Goal: Use online tool/utility: Utilize a website feature to perform a specific function

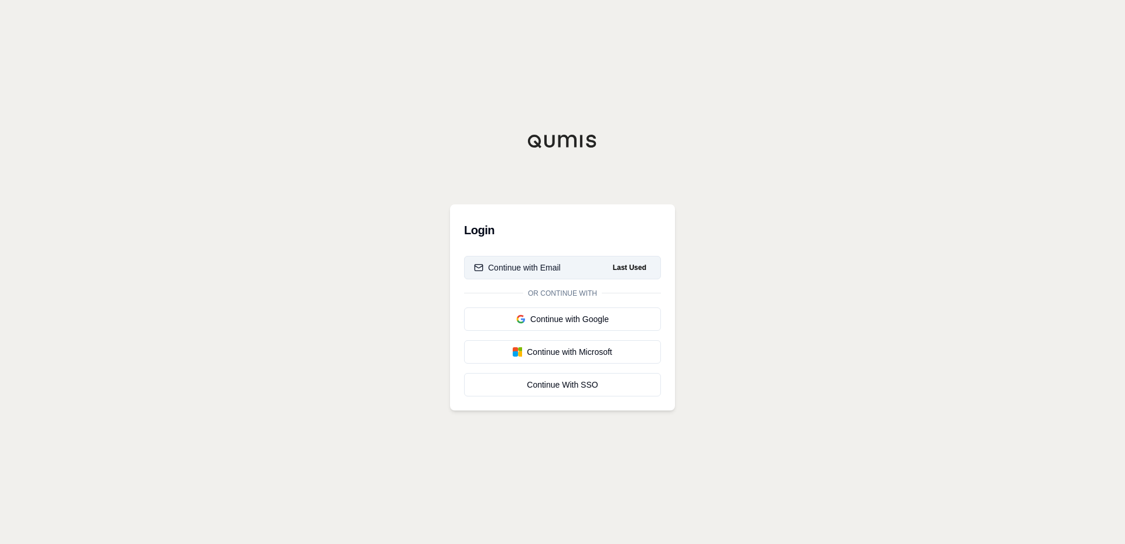
click at [535, 265] on div "Continue with Email" at bounding box center [517, 268] width 87 height 12
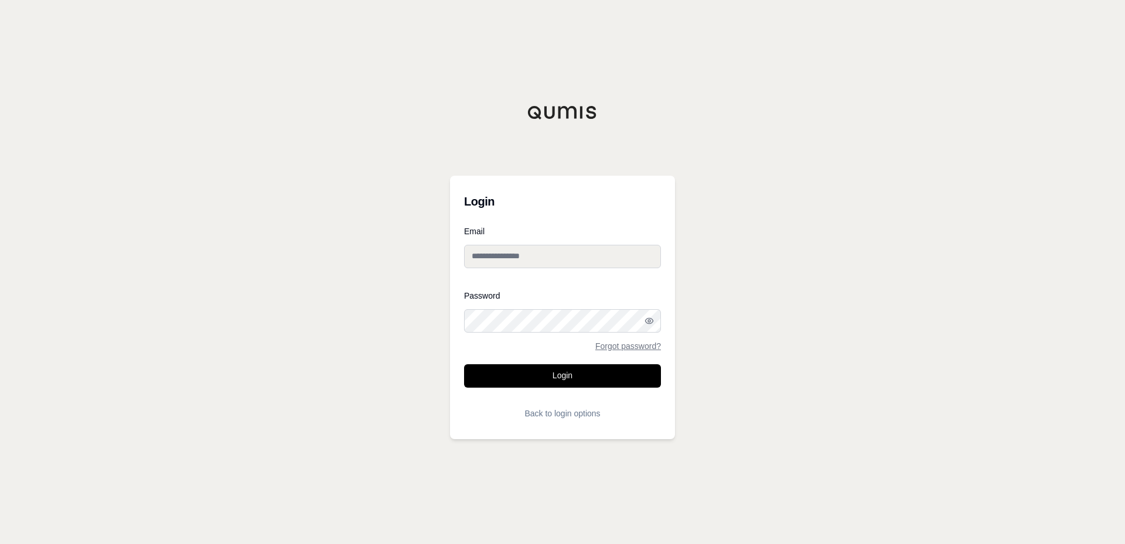
type input "**********"
click at [557, 374] on button "Login" at bounding box center [562, 375] width 197 height 23
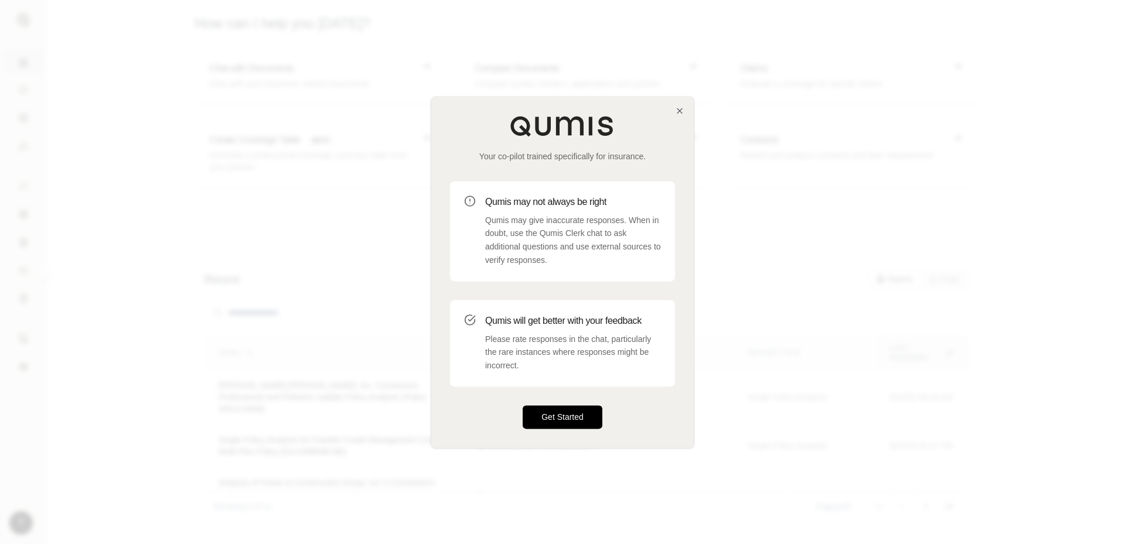
click at [566, 412] on button "Get Started" at bounding box center [563, 417] width 80 height 23
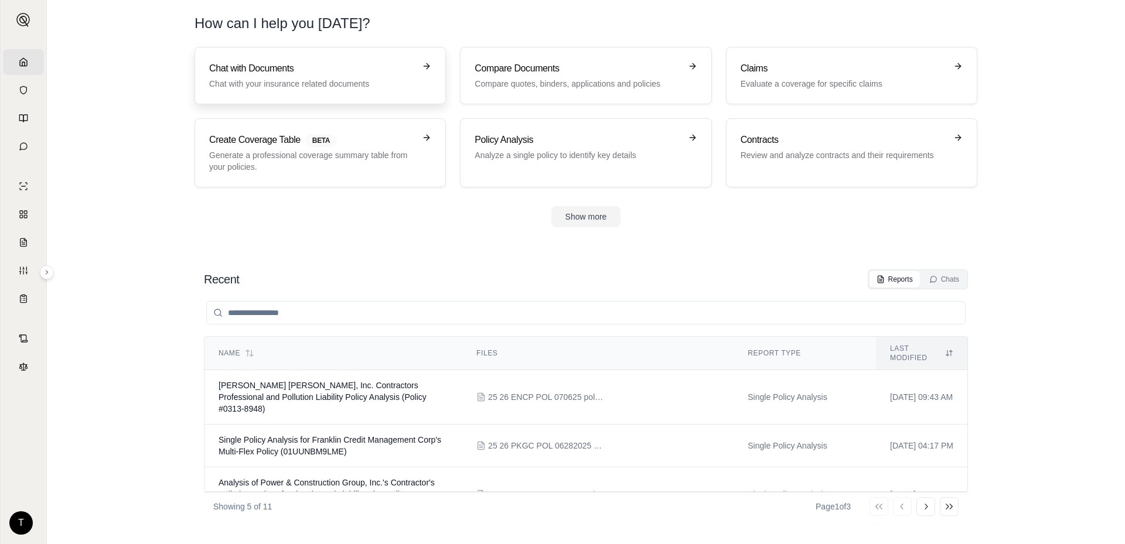
click at [331, 85] on p "Chat with your insurance related documents" at bounding box center [312, 84] width 206 height 12
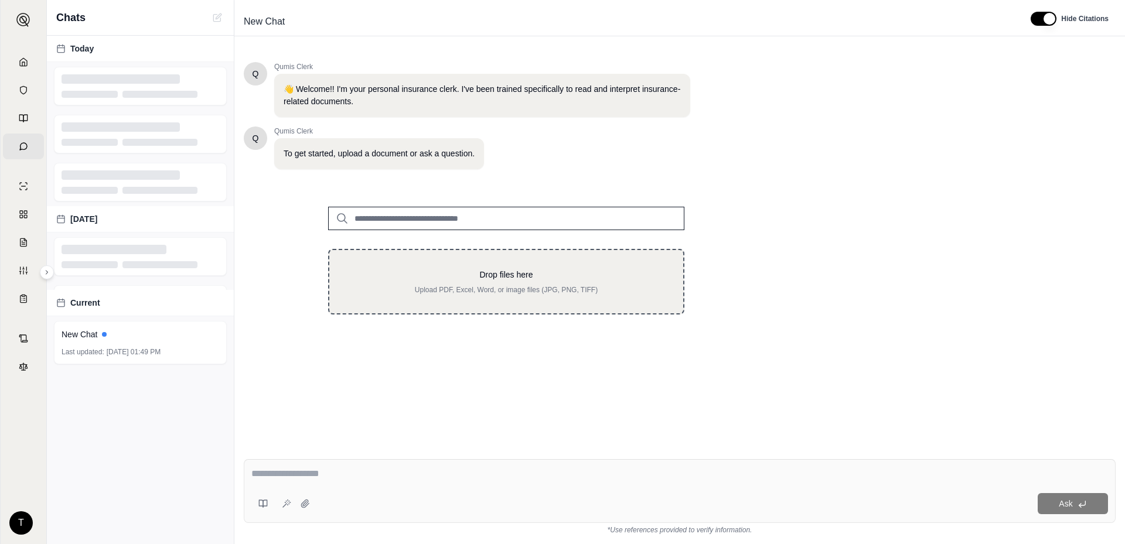
click at [413, 274] on p "Drop files here" at bounding box center [506, 275] width 316 height 12
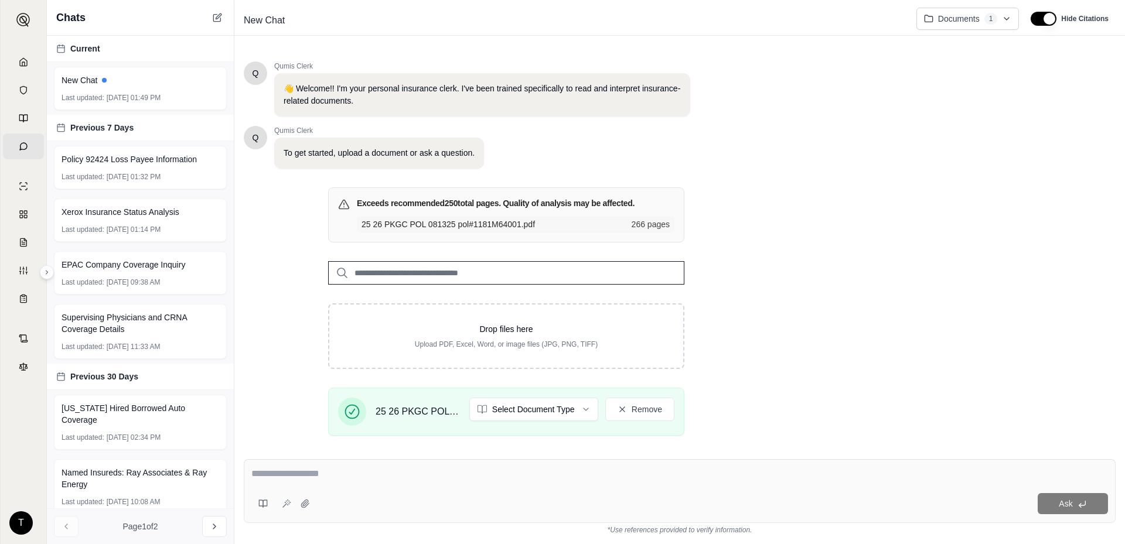
scroll to position [90, 0]
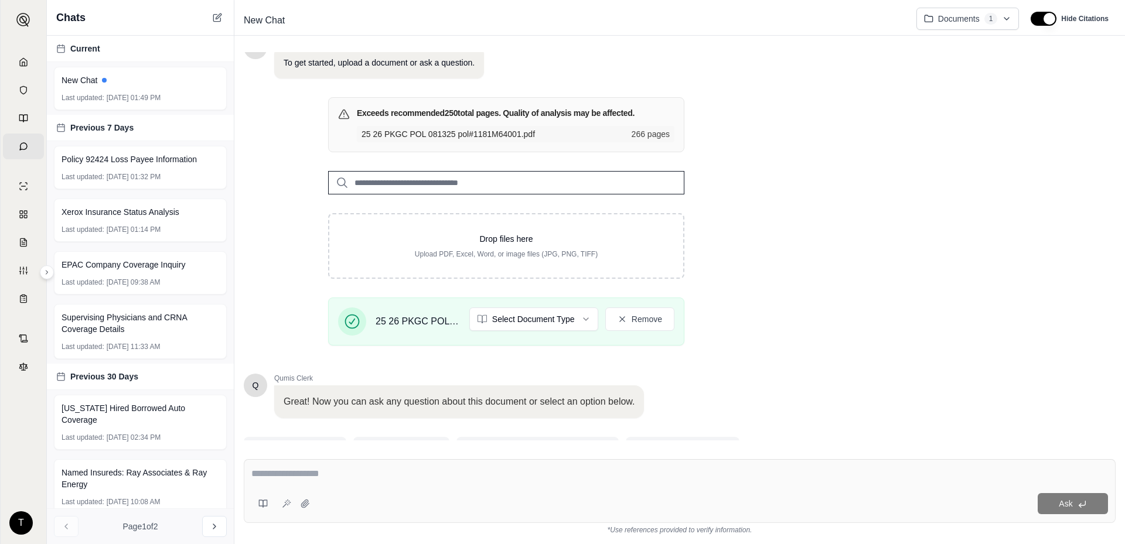
click at [381, 468] on textarea at bounding box center [679, 474] width 857 height 14
click at [288, 472] on textarea at bounding box center [679, 474] width 857 height 14
type textarea "**********"
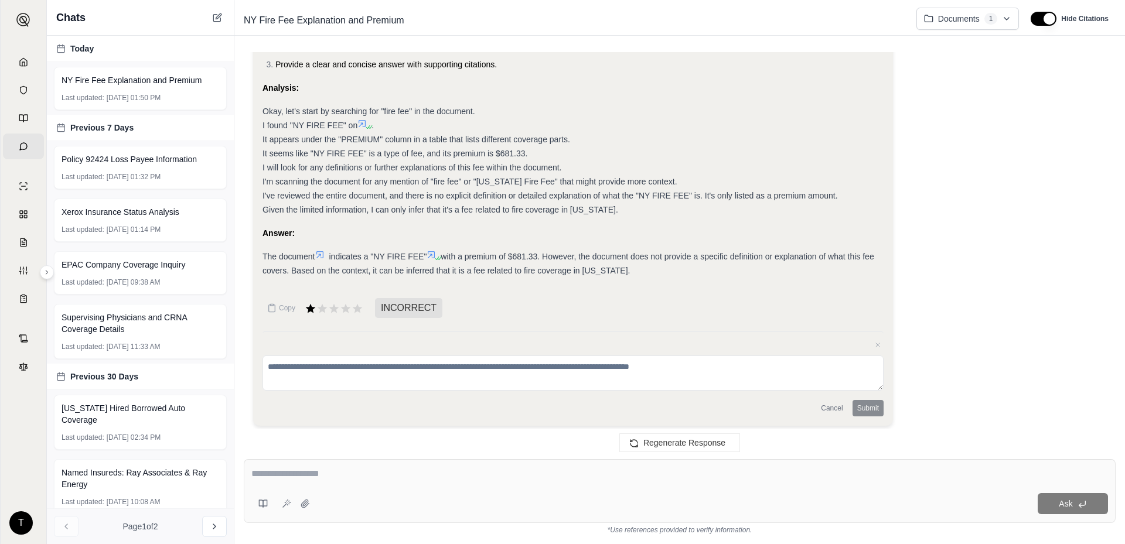
scroll to position [168, 0]
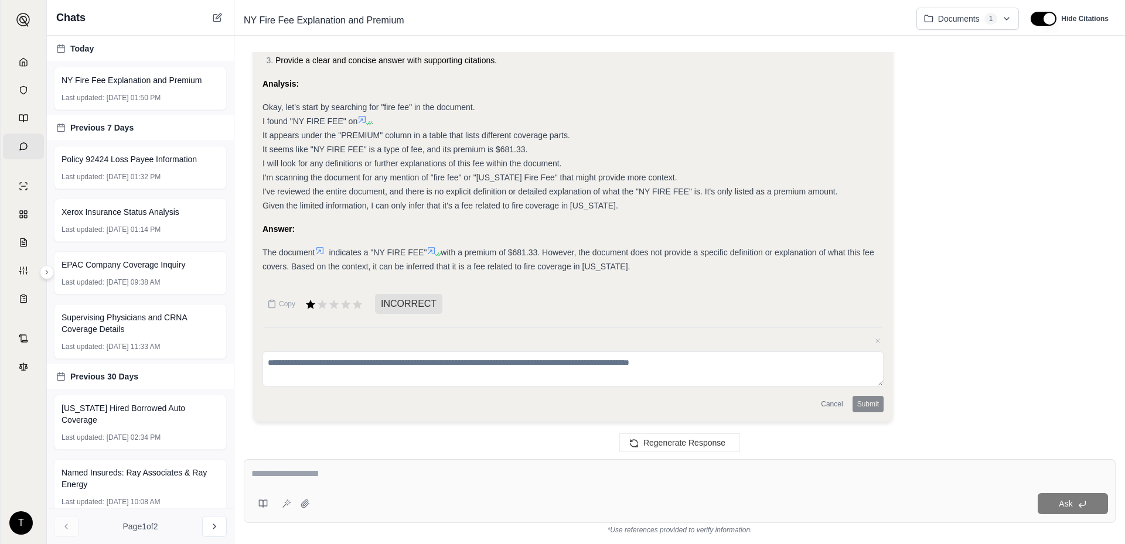
click at [293, 480] on textarea at bounding box center [679, 474] width 857 height 14
type textarea "**********"
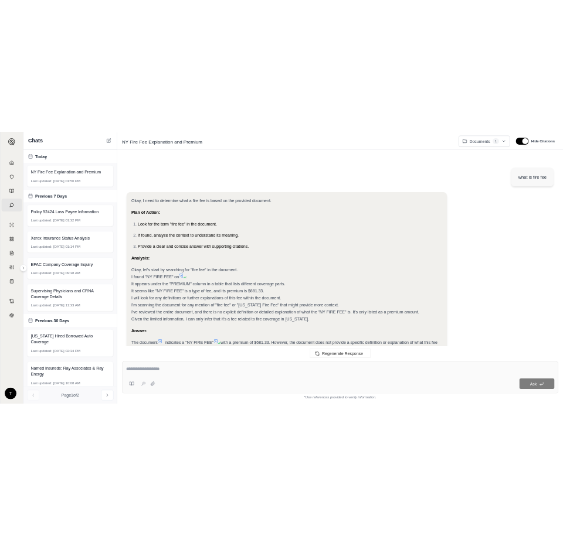
scroll to position [847, 0]
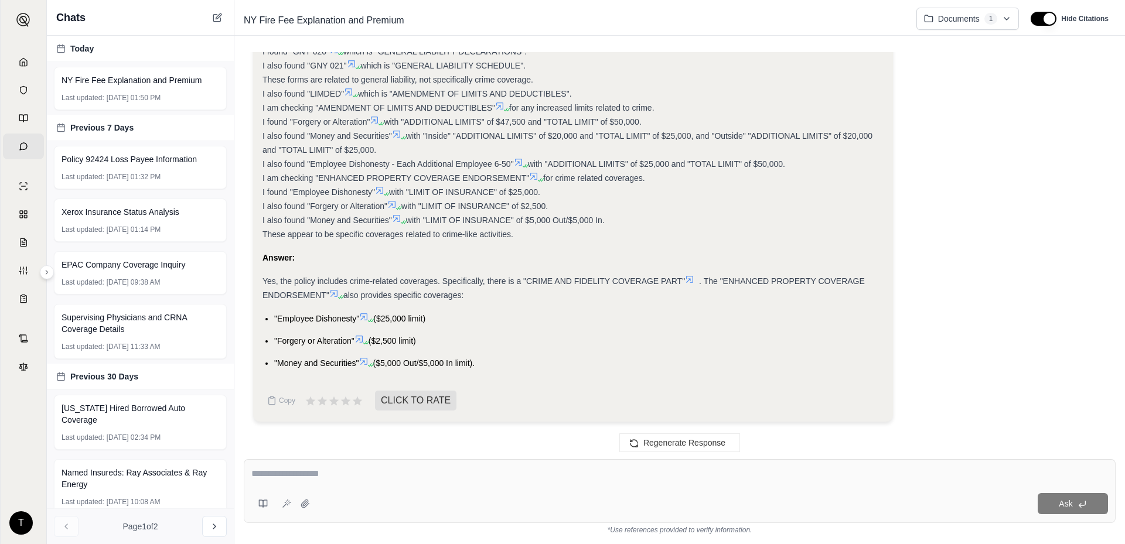
drag, startPoint x: 449, startPoint y: 318, endPoint x: 429, endPoint y: 166, distance: 153.2
click at [429, 166] on div "Okay, I need to determine if there is crime coverage in the provided document. …" at bounding box center [573, 46] width 621 height 647
click at [387, 71] on div "I will start by searching for "crime coverage" in the document. I found "CRIME …" at bounding box center [573, 52] width 621 height 380
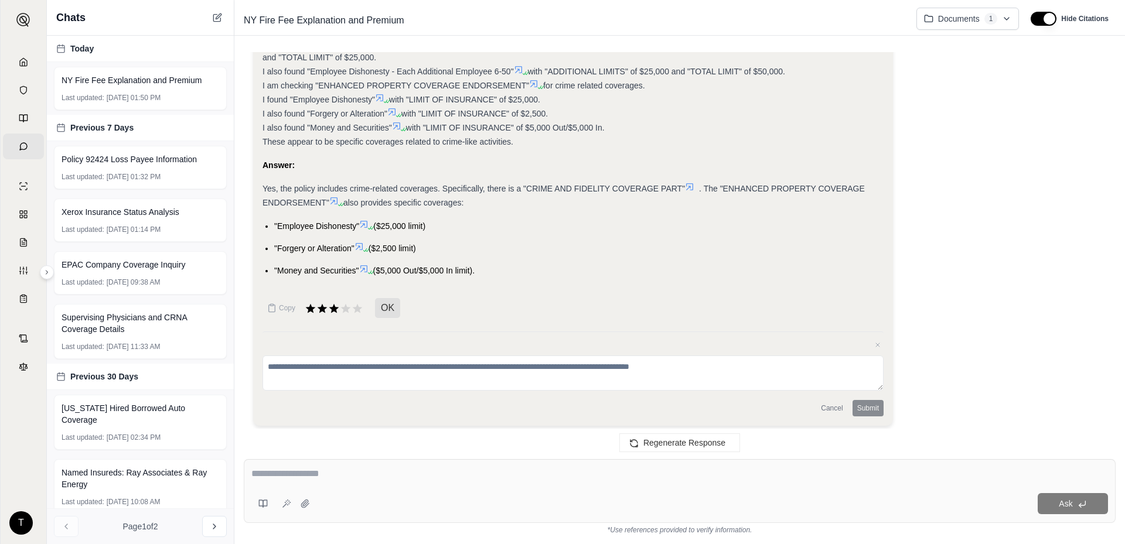
scroll to position [943, 0]
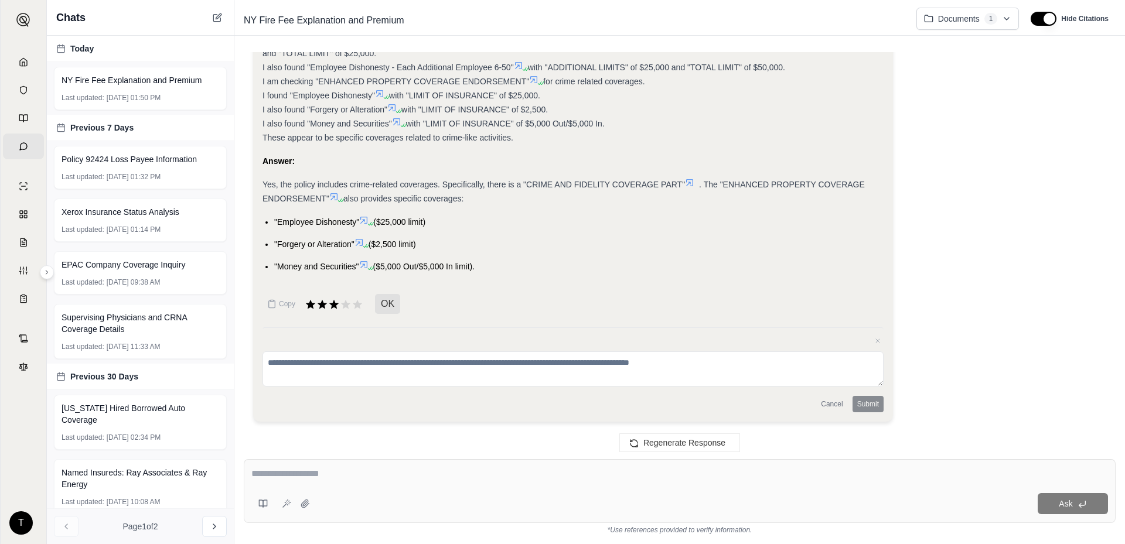
click at [277, 475] on textarea at bounding box center [679, 474] width 857 height 14
type textarea "**********"
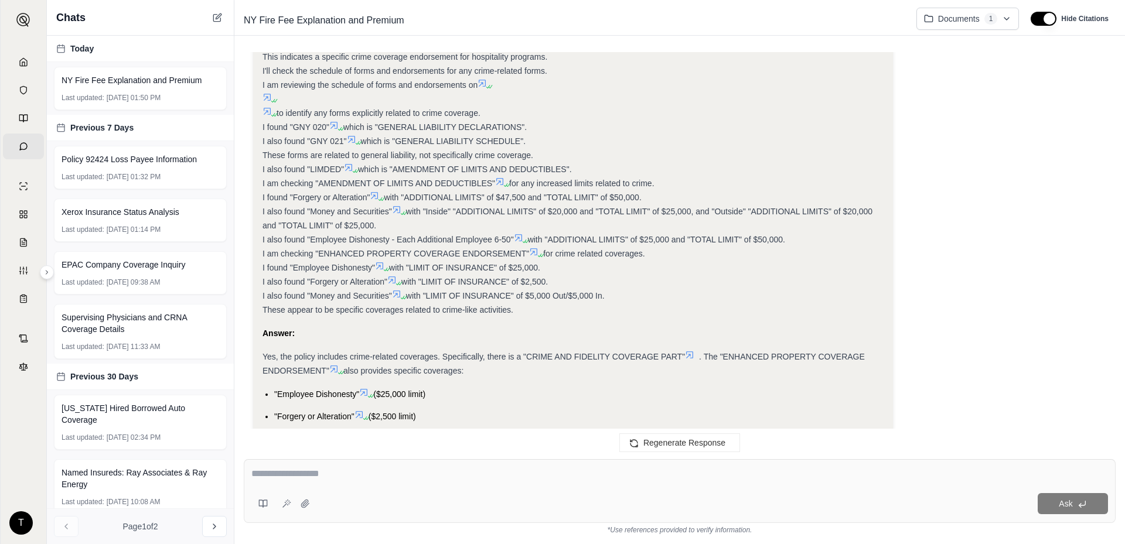
scroll to position [742, 0]
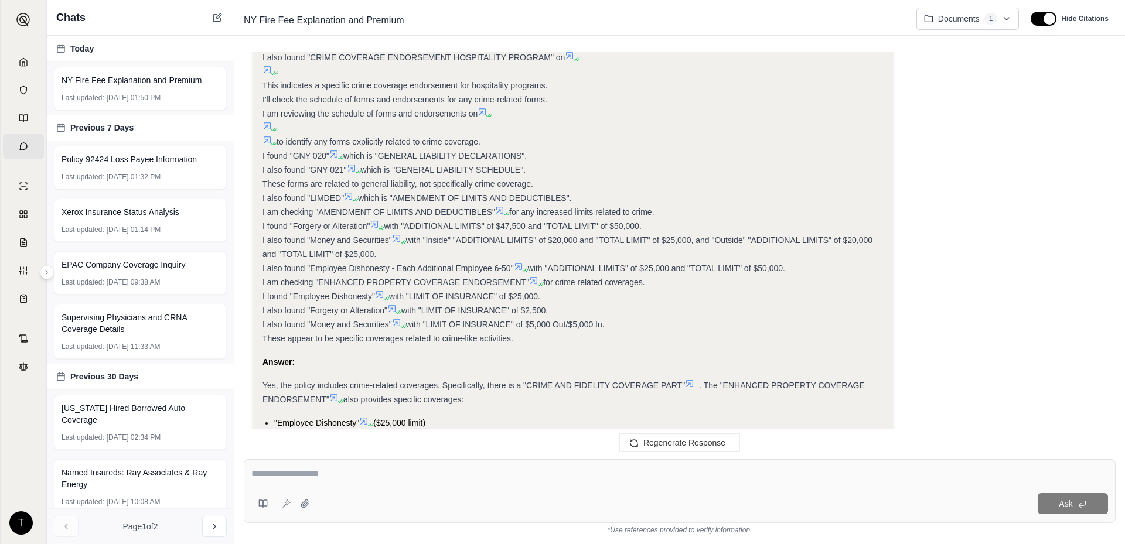
click at [292, 476] on textarea at bounding box center [679, 474] width 857 height 14
